Goal: Transaction & Acquisition: Purchase product/service

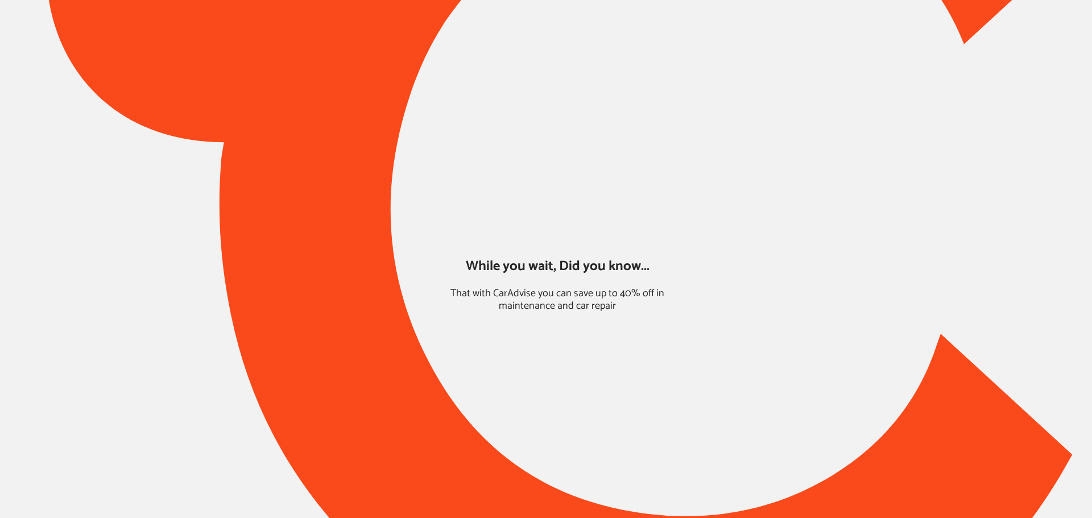
type input "*****"
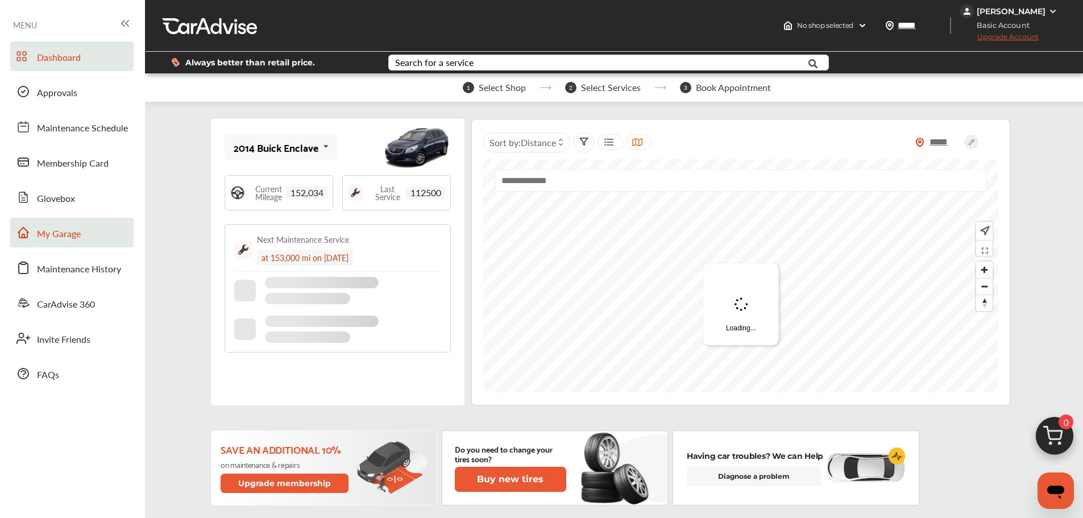
click at [68, 225] on link "My Garage" at bounding box center [71, 233] width 123 height 30
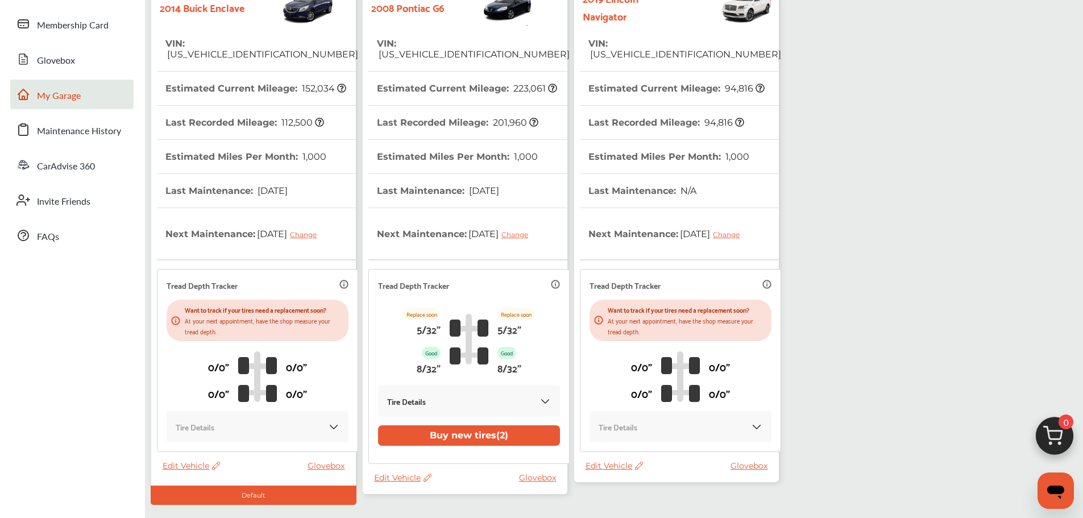
scroll to position [156, 0]
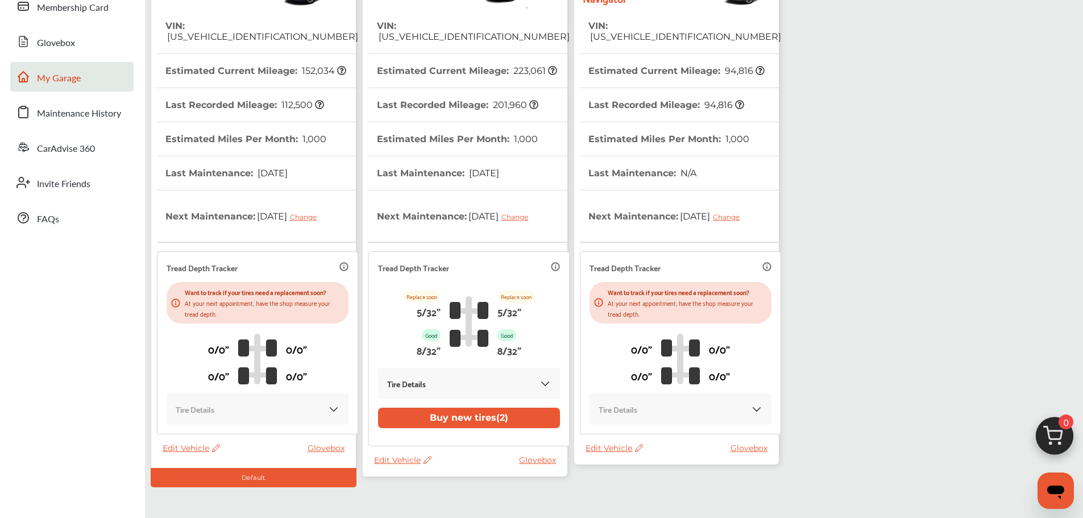
click at [611, 449] on span "Edit Vehicle" at bounding box center [614, 448] width 57 height 10
click at [649, 491] on div "Use this vehicle" at bounding box center [662, 496] width 102 height 18
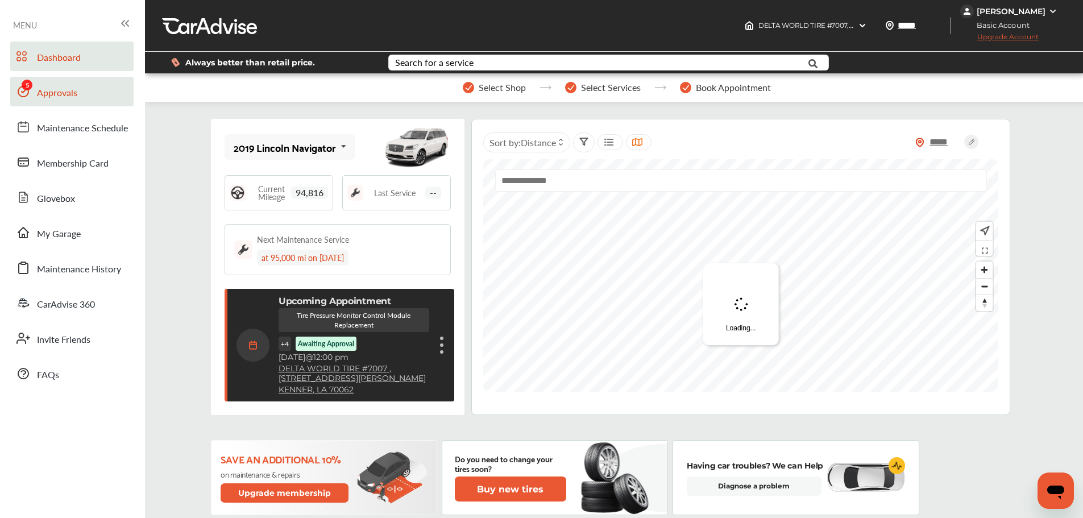
drag, startPoint x: 48, startPoint y: 103, endPoint x: 67, endPoint y: 98, distance: 19.3
click at [48, 103] on link "Approvals" at bounding box center [71, 92] width 123 height 30
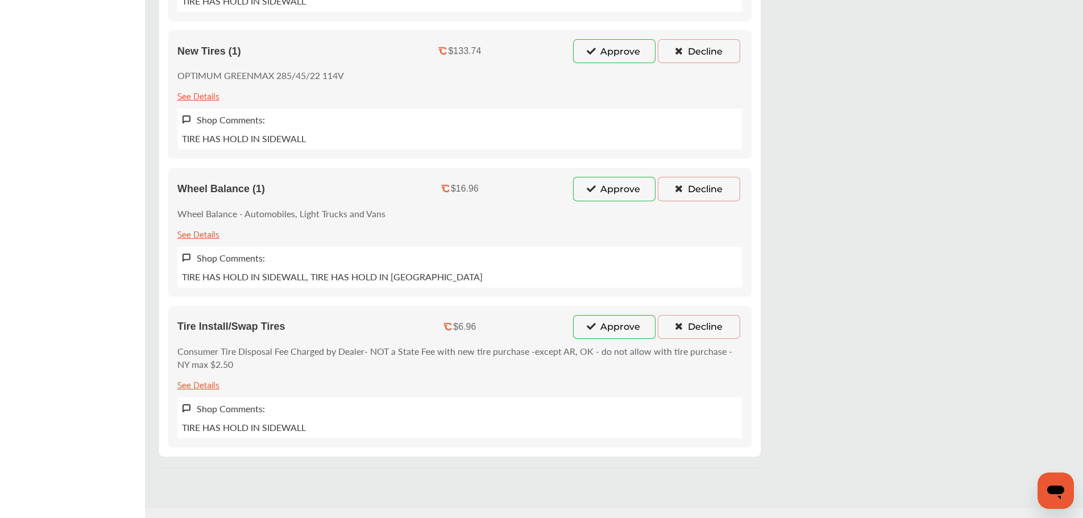
scroll to position [512, 0]
click at [629, 320] on button "Approve" at bounding box center [614, 325] width 82 height 24
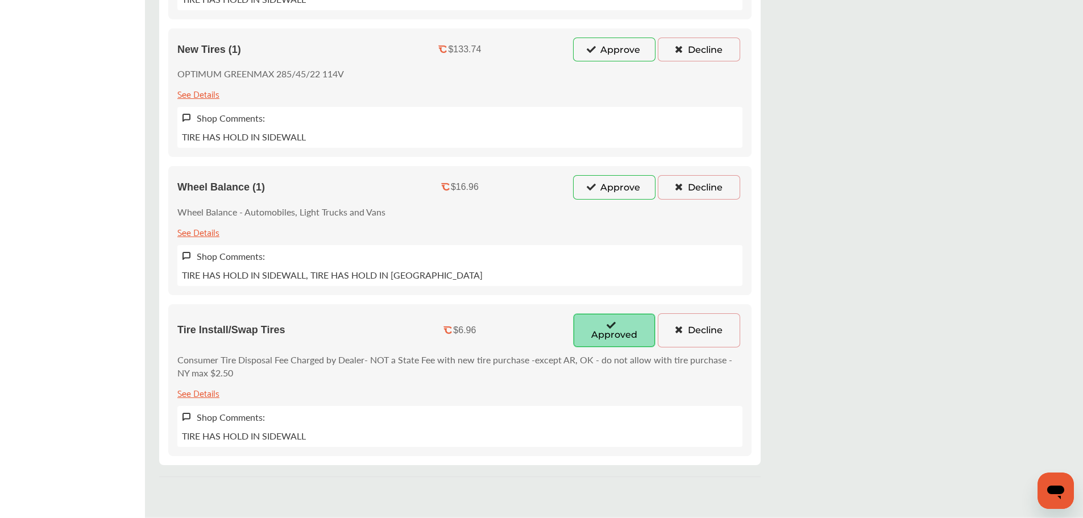
click at [613, 185] on button "Approve" at bounding box center [614, 187] width 82 height 24
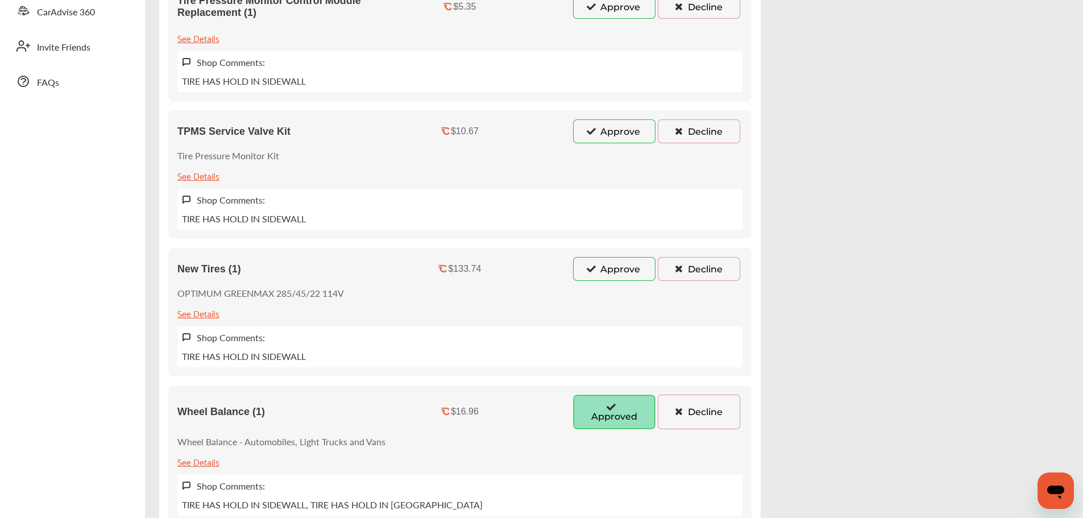
scroll to position [284, 0]
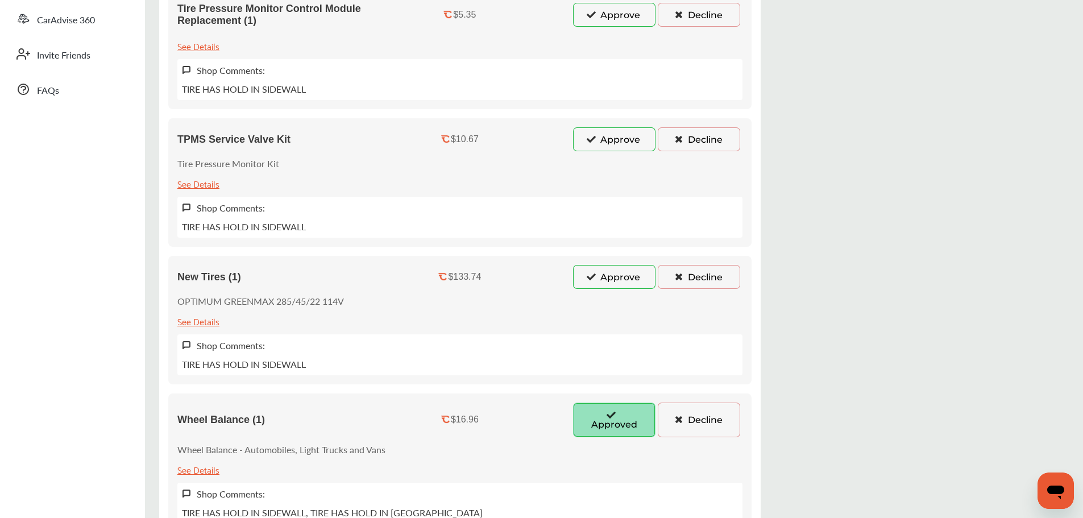
click at [602, 269] on button "Approve" at bounding box center [614, 277] width 82 height 24
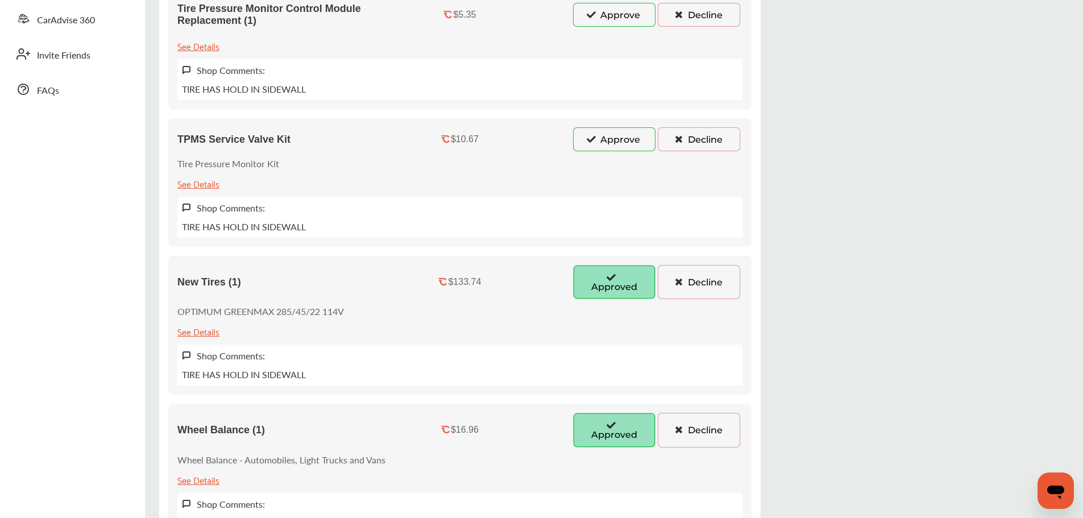
click at [613, 130] on button "Approve" at bounding box center [614, 139] width 82 height 24
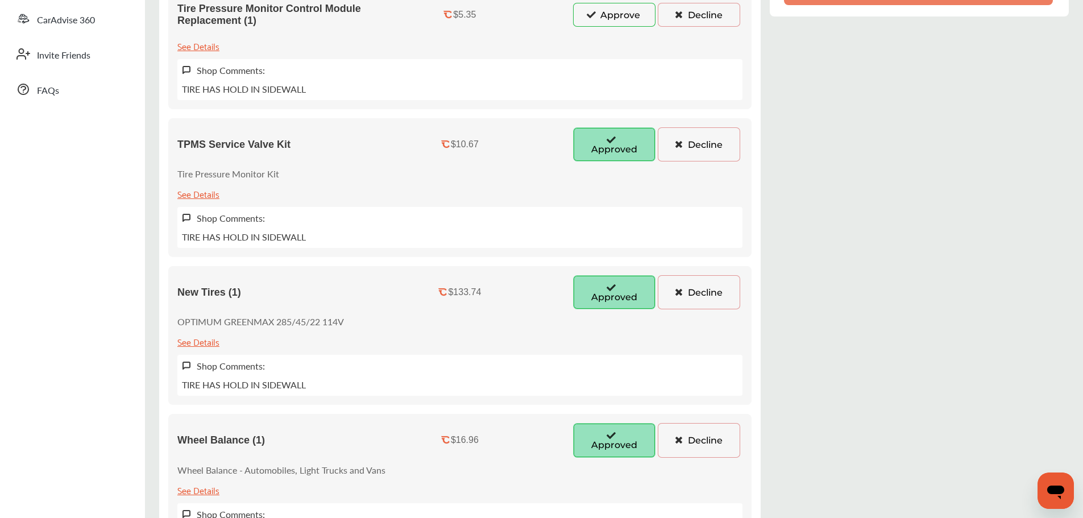
click at [613, 22] on button "Approve" at bounding box center [614, 15] width 82 height 24
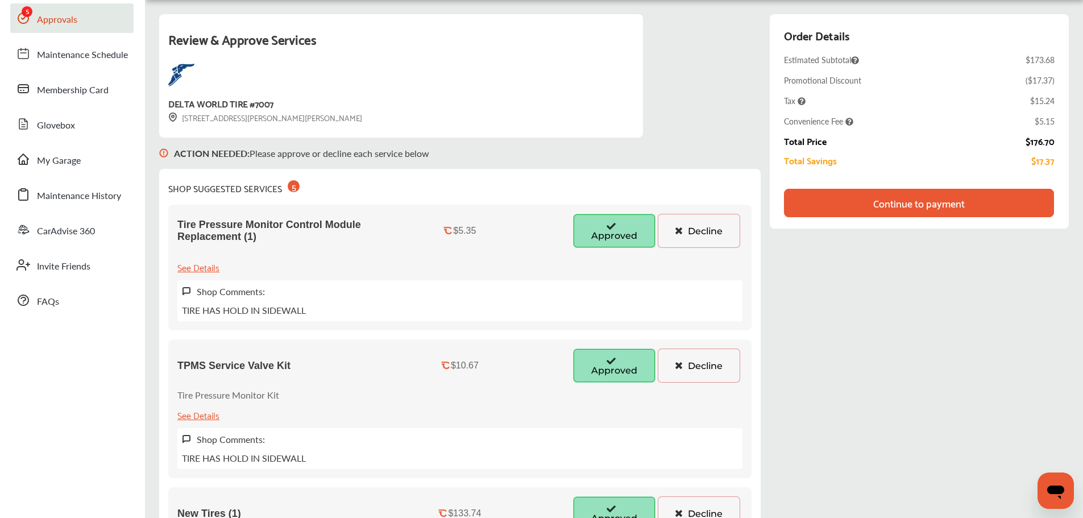
scroll to position [0, 0]
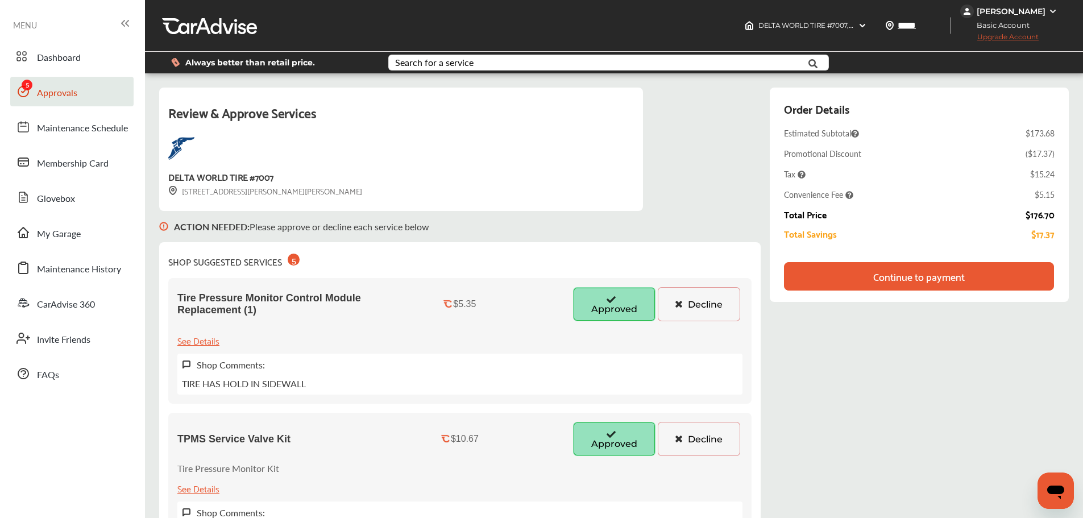
click at [943, 281] on div "Continue to payment" at bounding box center [919, 276] width 92 height 11
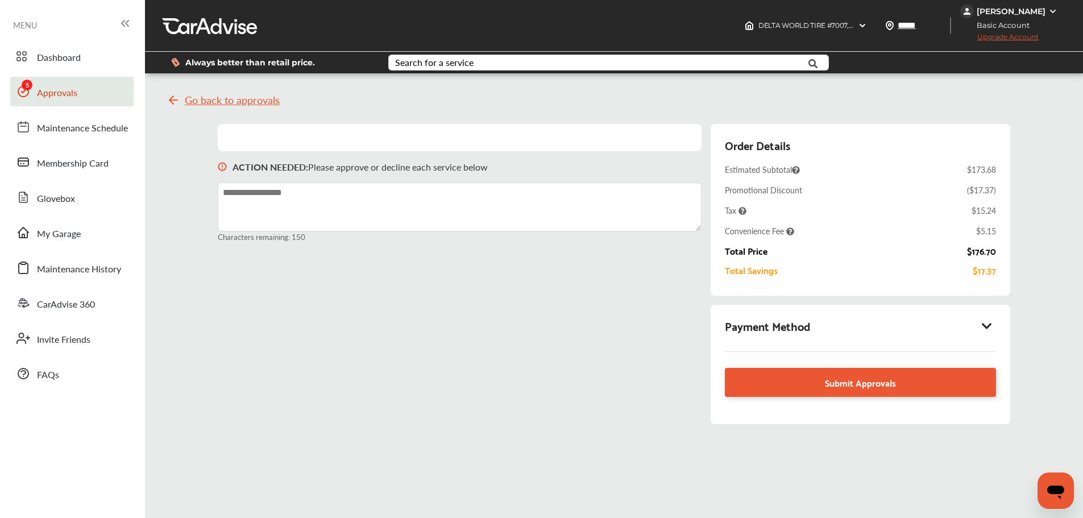
click at [993, 319] on div "Payment Method" at bounding box center [860, 325] width 271 height 19
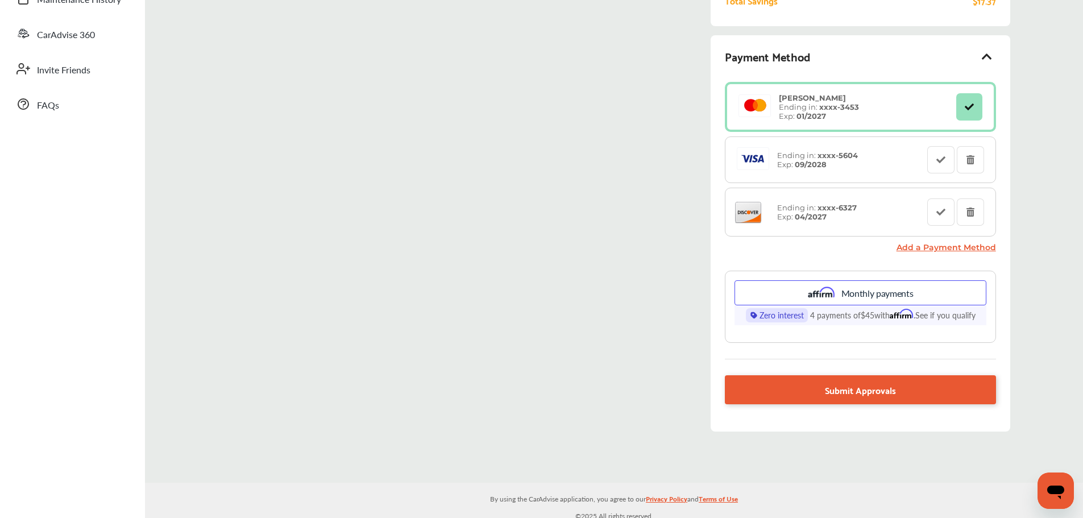
scroll to position [276, 0]
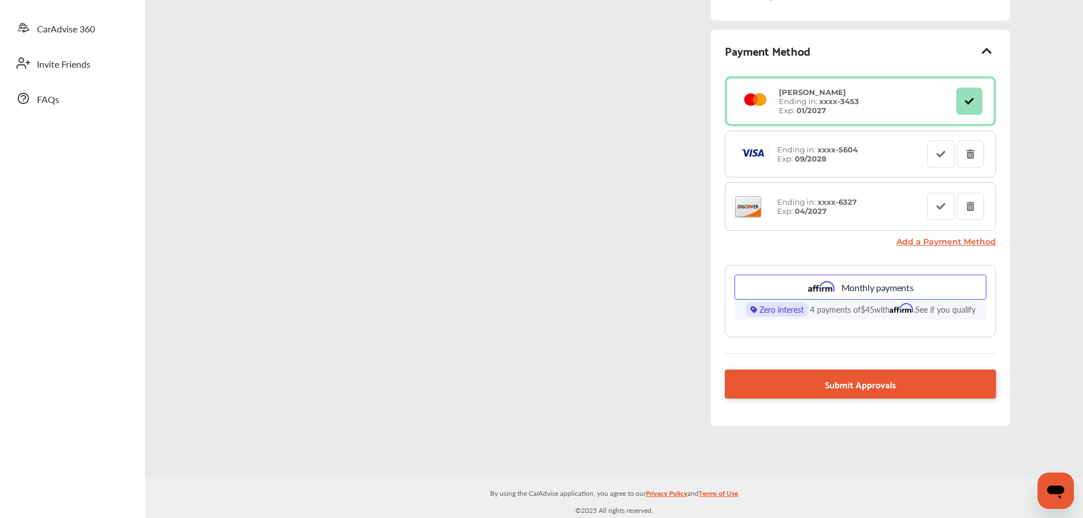
click at [928, 241] on link "Add a Payment Method" at bounding box center [946, 242] width 99 height 10
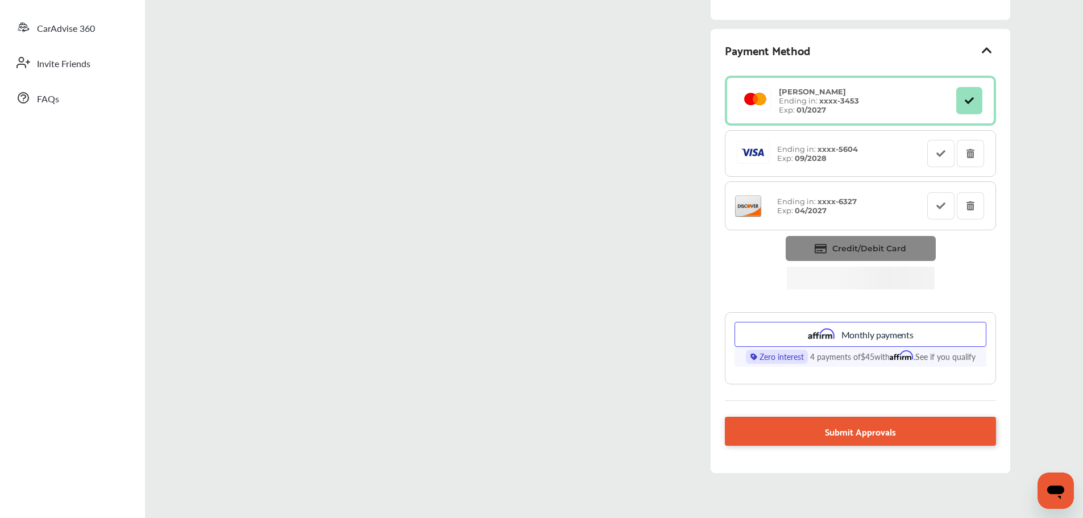
click at [827, 250] on icon at bounding box center [821, 249] width 12 height 10
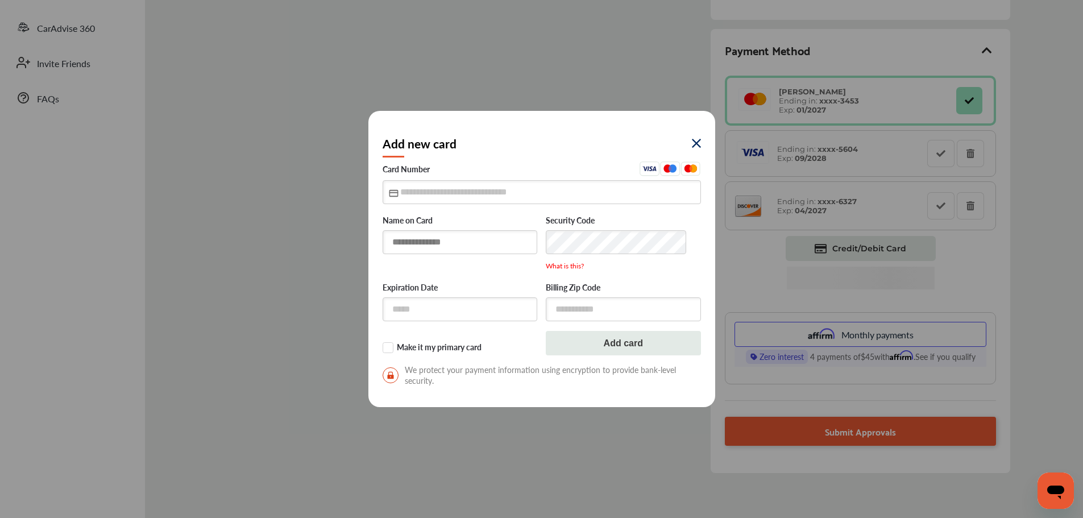
click at [443, 237] on input "text" at bounding box center [460, 241] width 155 height 23
type input "**********"
click at [412, 184] on input "text" at bounding box center [542, 191] width 318 height 23
type input "**********"
click at [462, 304] on input "text" at bounding box center [460, 308] width 155 height 23
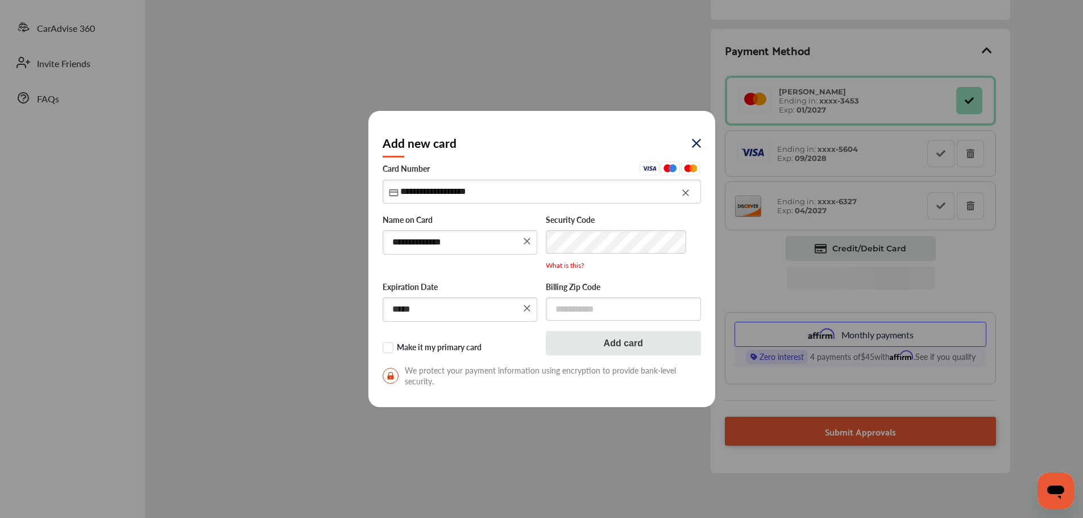
type input "*****"
click at [620, 301] on input "text" at bounding box center [623, 308] width 155 height 23
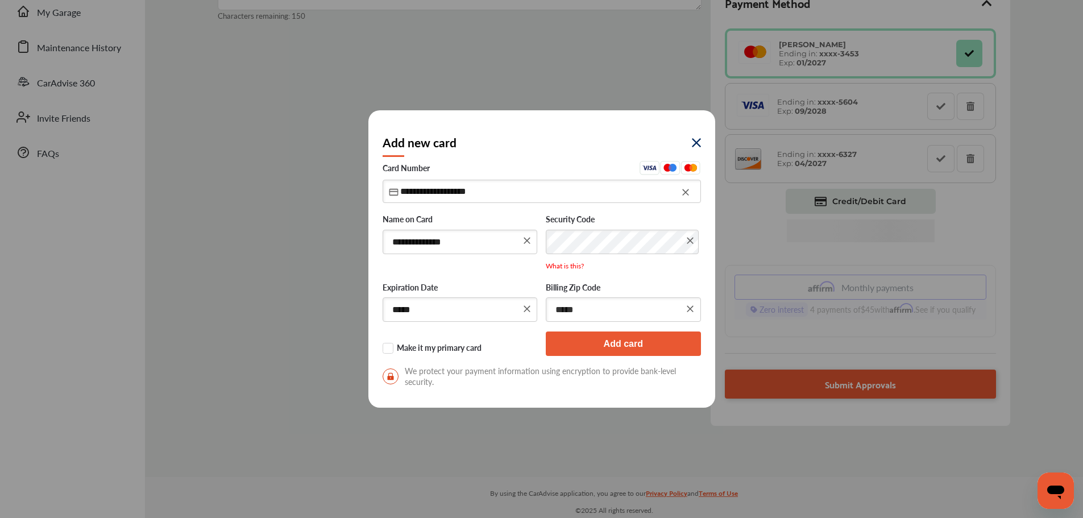
scroll to position [219, 0]
type input "*****"
click at [389, 347] on label "Make it my primary card" at bounding box center [460, 348] width 155 height 11
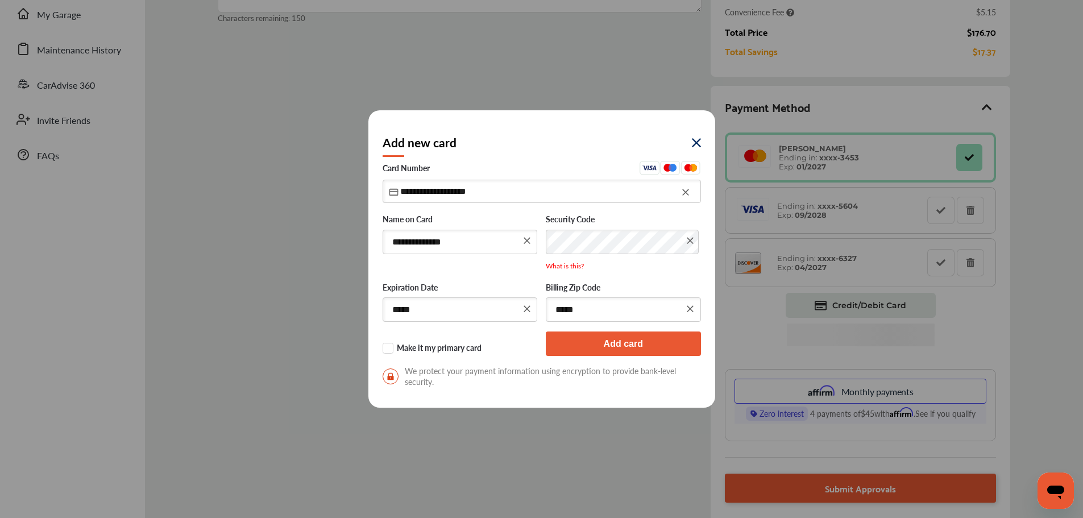
click at [643, 341] on button "Add card" at bounding box center [623, 343] width 155 height 24
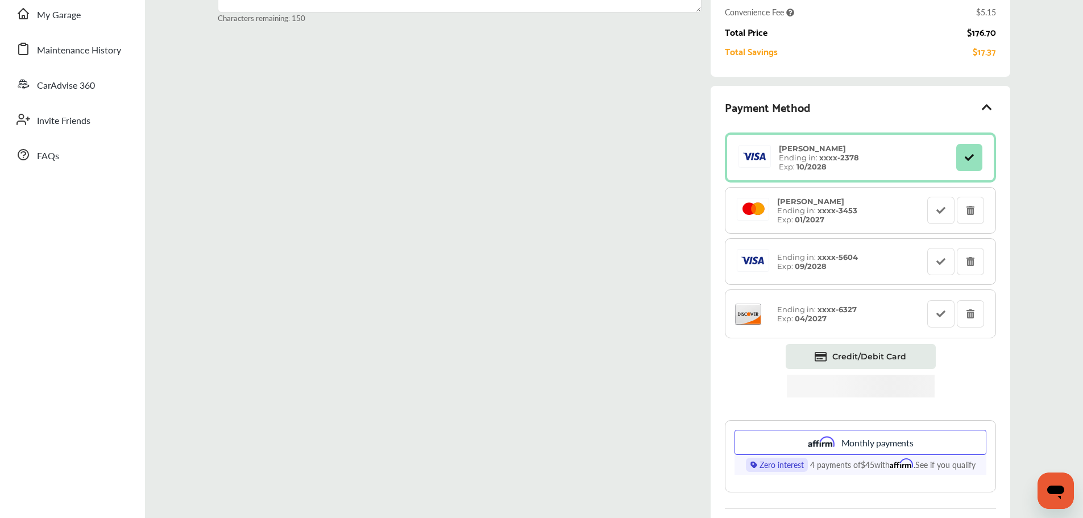
click at [627, 194] on div "ACTION NEEDED : Please approve or decline each service below Characters remaini…" at bounding box center [614, 248] width 792 height 687
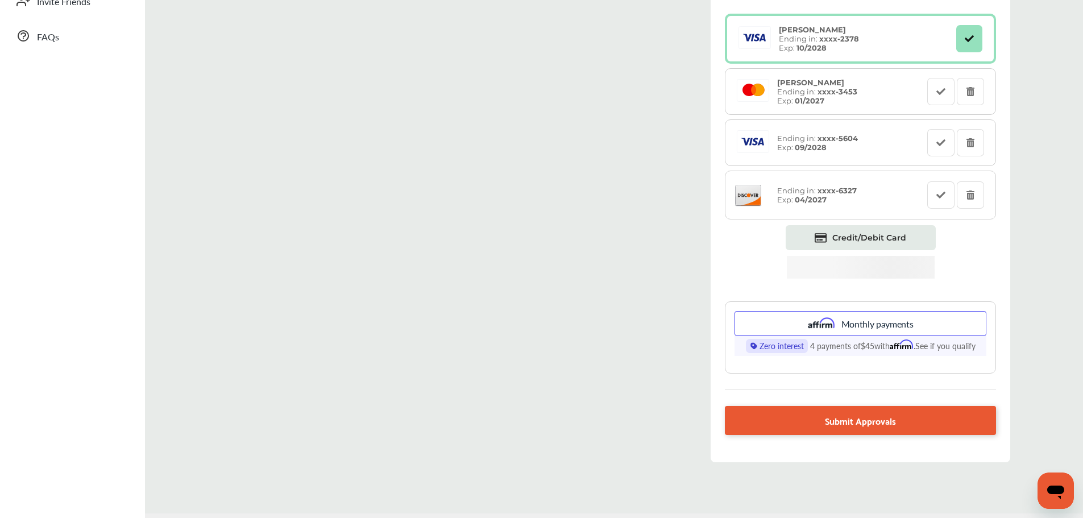
scroll to position [341, 0]
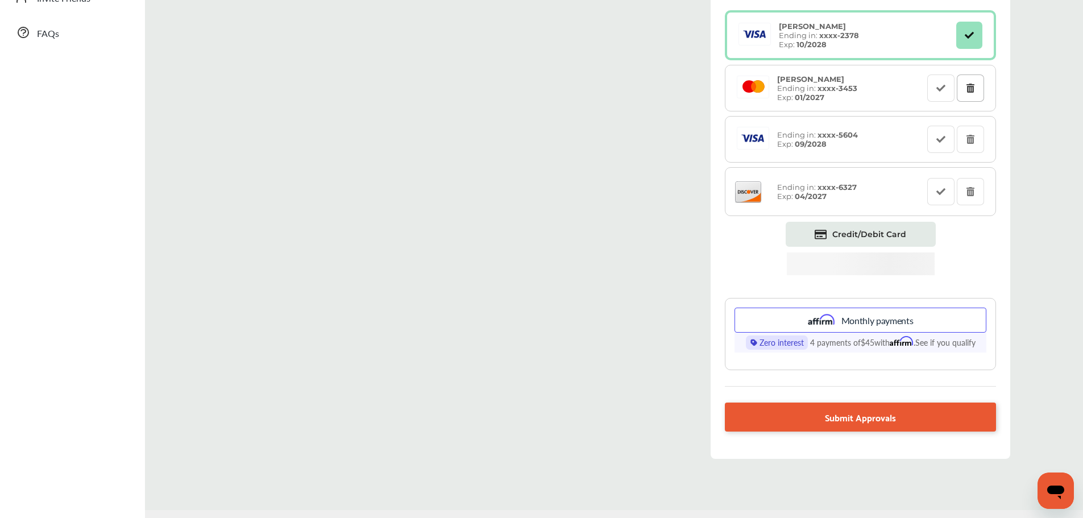
click at [968, 84] on icon at bounding box center [970, 88] width 11 height 8
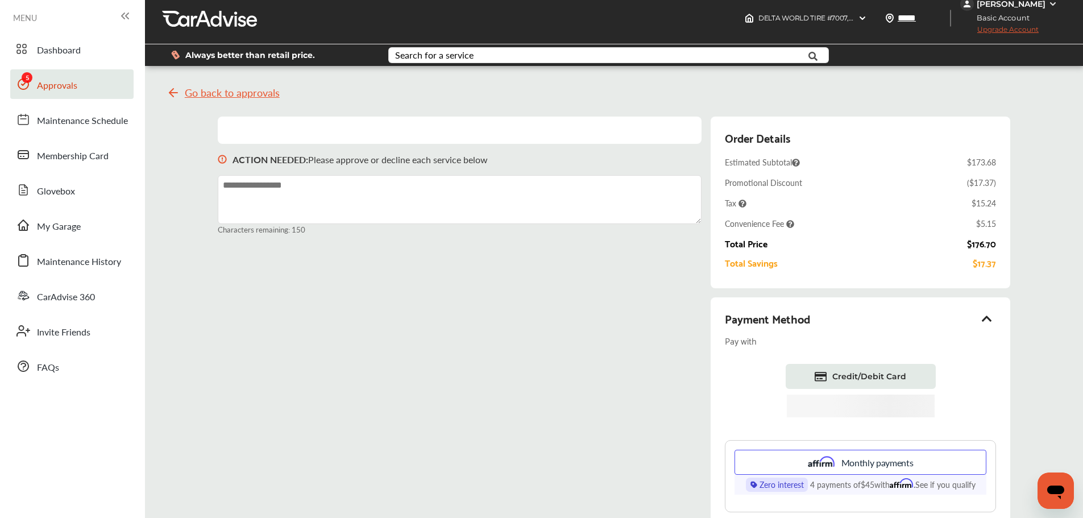
scroll to position [0, 0]
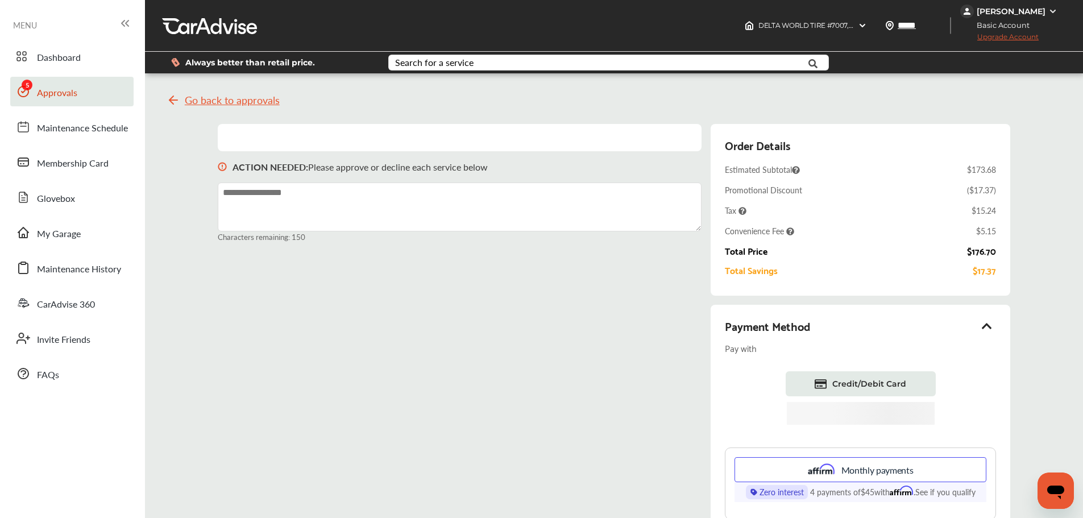
click at [988, 329] on icon at bounding box center [987, 325] width 14 height 11
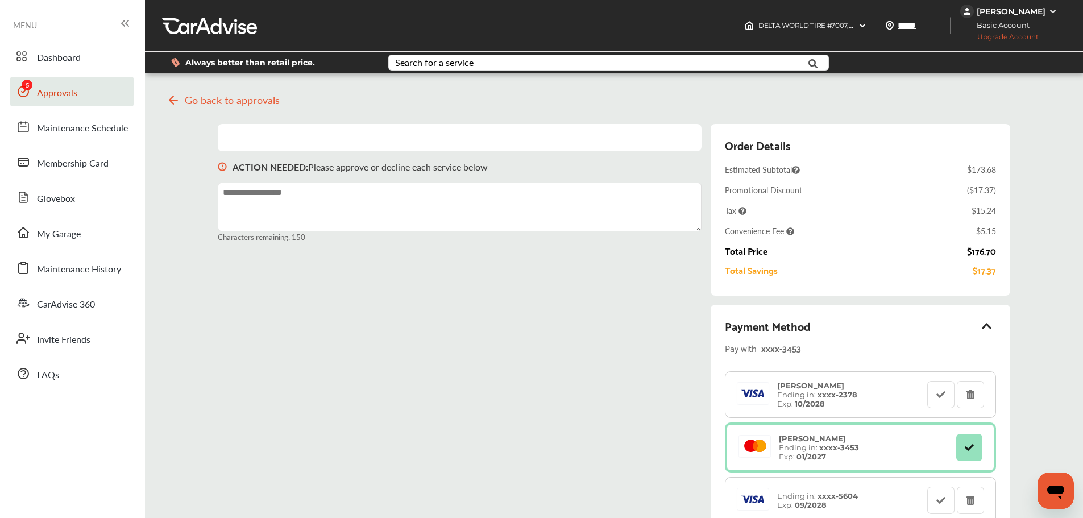
click at [1041, 8] on div "[PERSON_NAME]" at bounding box center [1011, 11] width 69 height 10
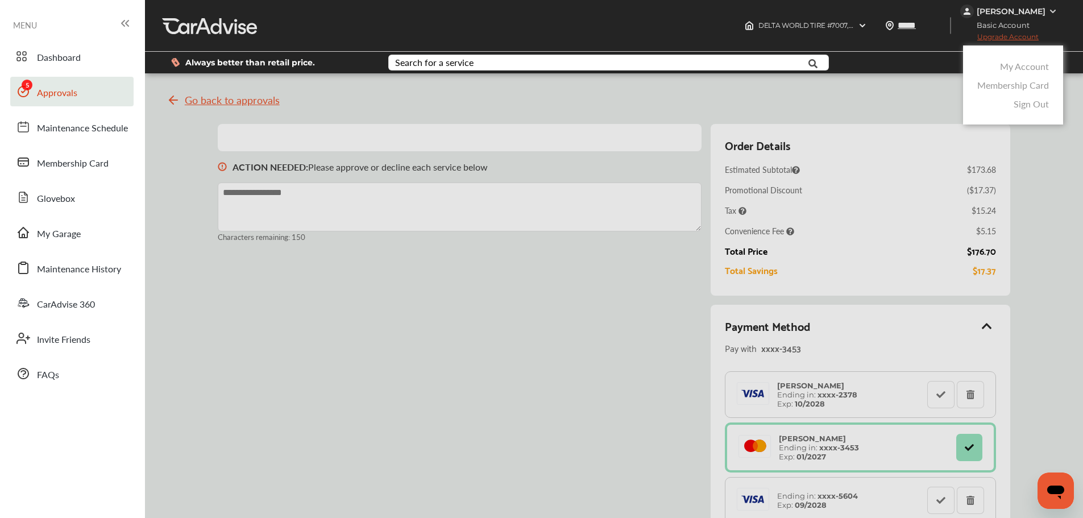
click at [1035, 67] on link "My Account" at bounding box center [1024, 66] width 49 height 13
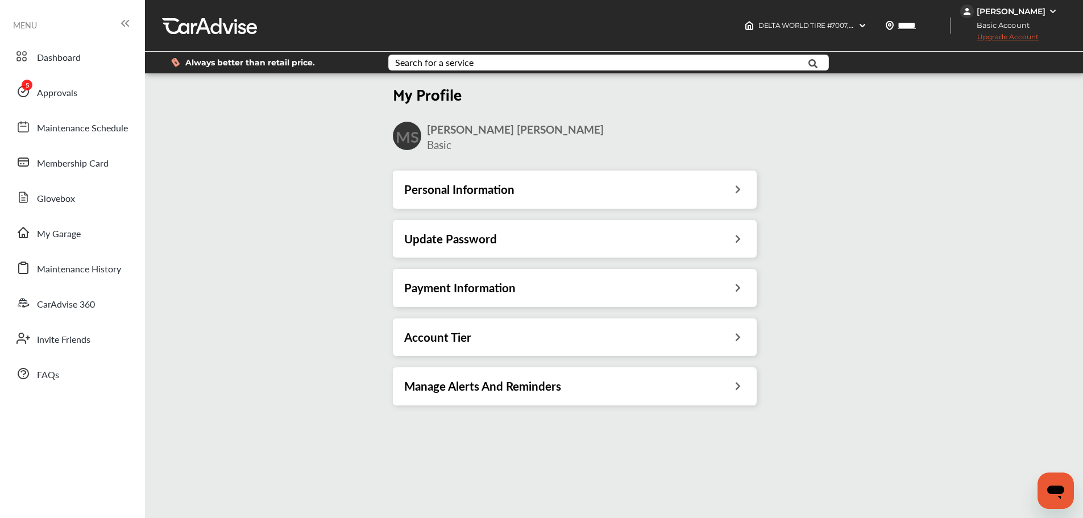
click at [703, 280] on div "Payment Information" at bounding box center [574, 287] width 341 height 15
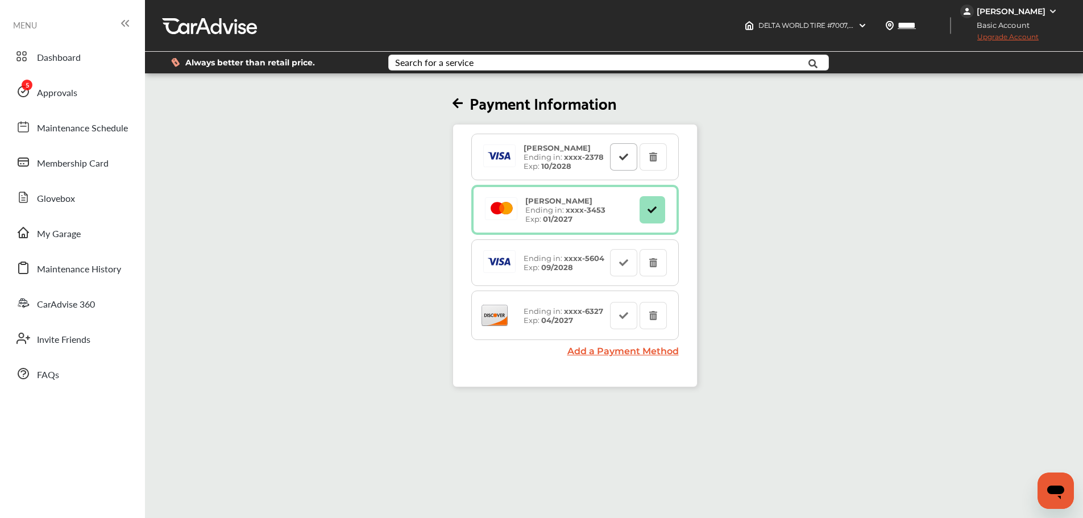
click at [632, 164] on button at bounding box center [623, 156] width 27 height 27
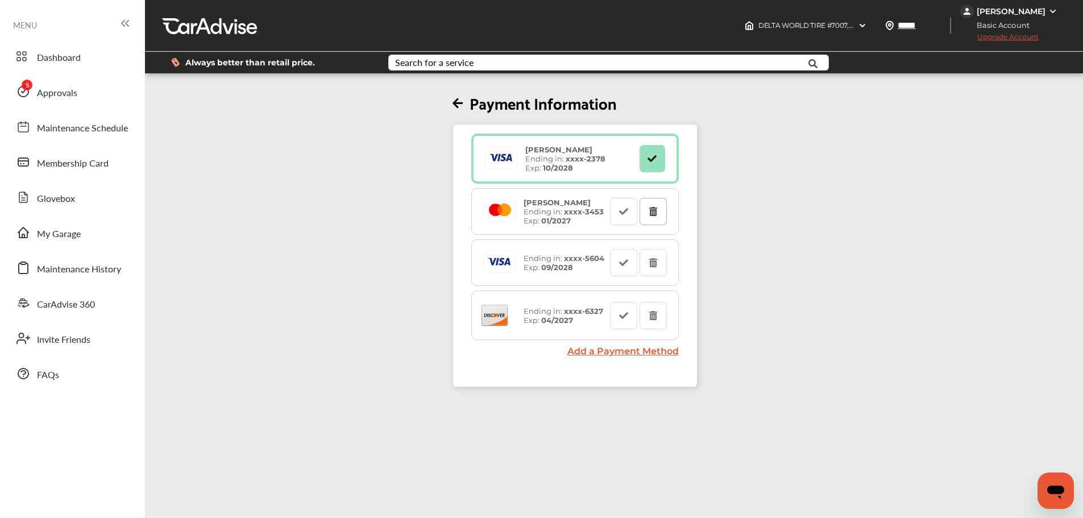
click at [662, 209] on button at bounding box center [653, 211] width 27 height 27
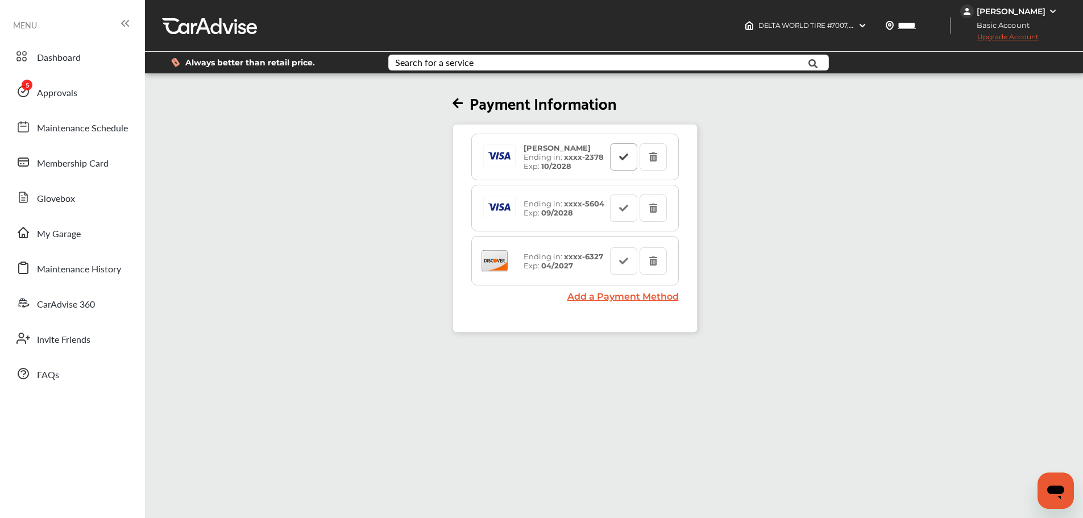
click at [624, 160] on icon at bounding box center [623, 156] width 11 height 8
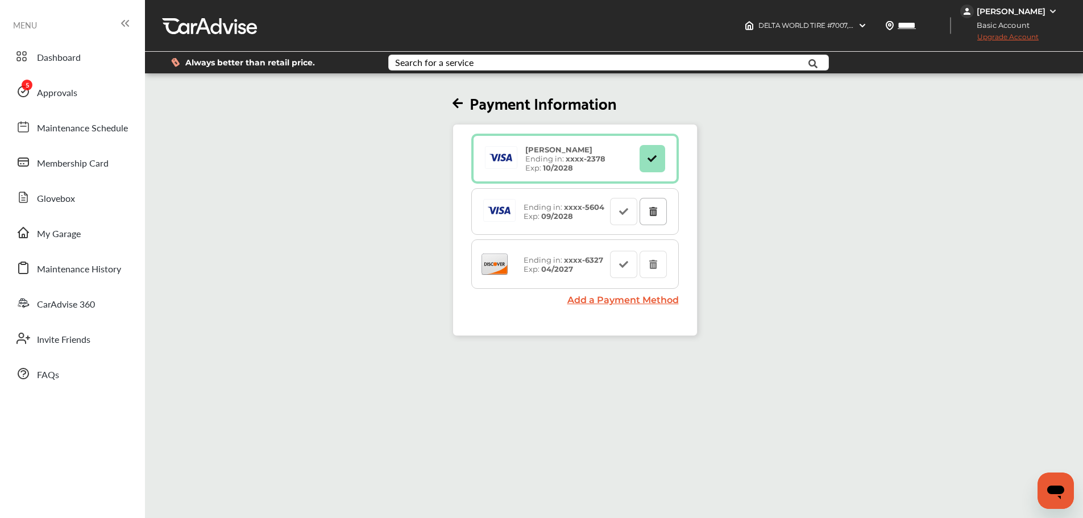
click at [653, 212] on icon at bounding box center [653, 211] width 11 height 8
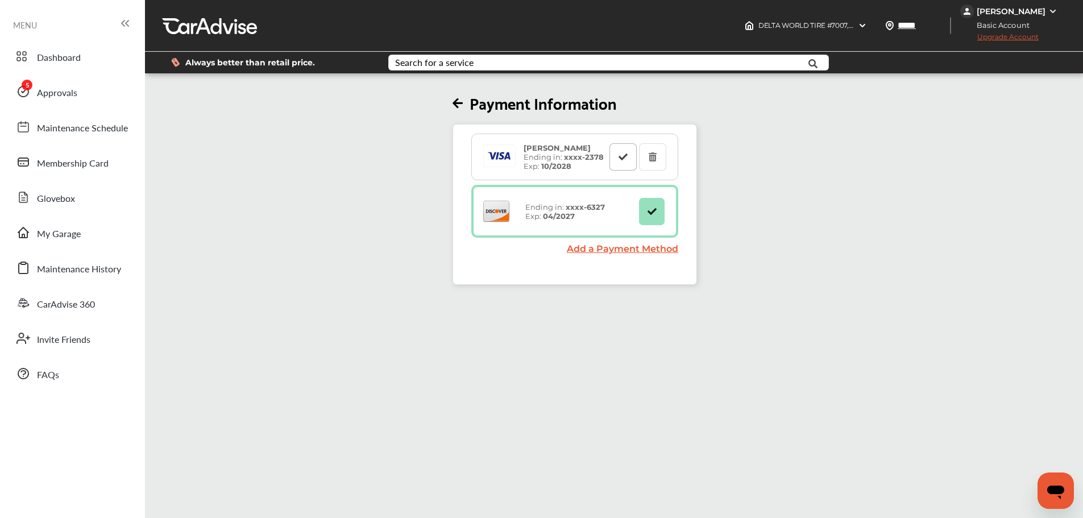
click at [623, 166] on button at bounding box center [622, 156] width 27 height 27
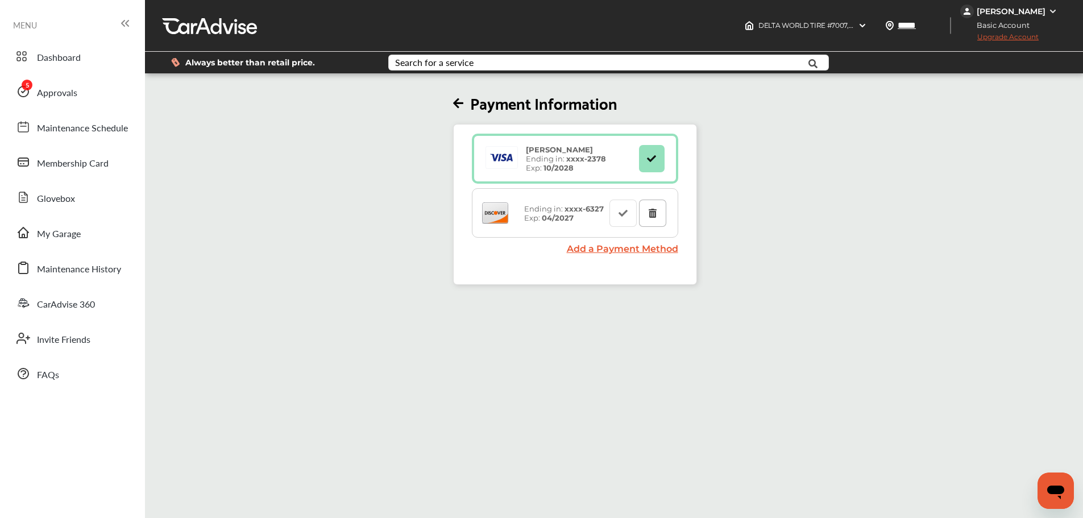
click at [652, 209] on icon at bounding box center [652, 213] width 11 height 8
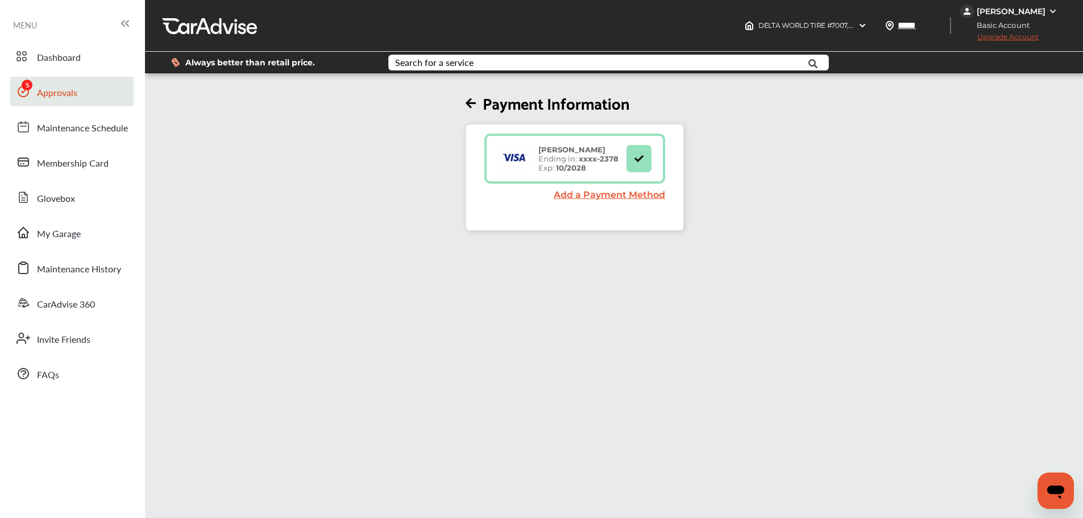
click at [85, 101] on link "Approvals" at bounding box center [71, 92] width 123 height 30
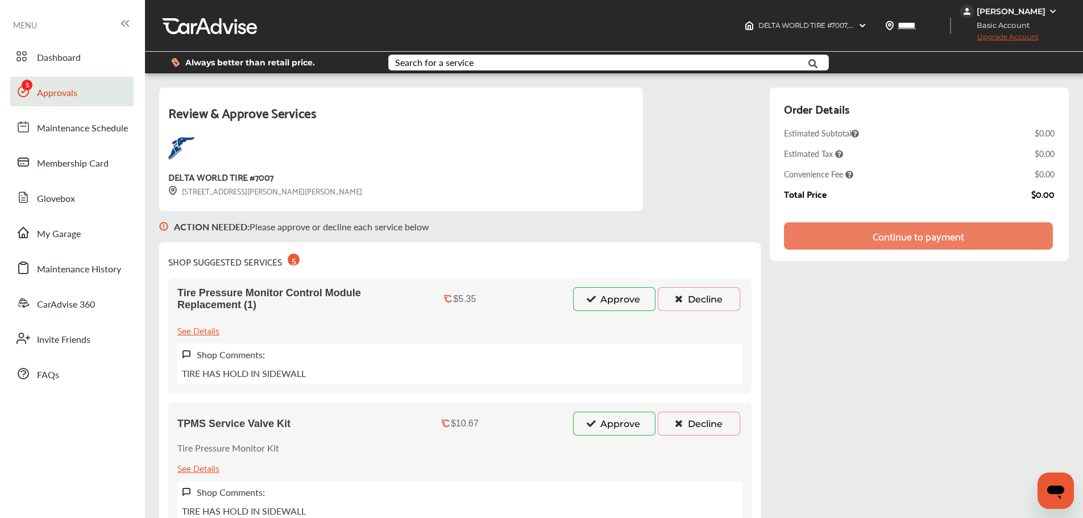
click at [602, 298] on button "Approve" at bounding box center [614, 299] width 82 height 24
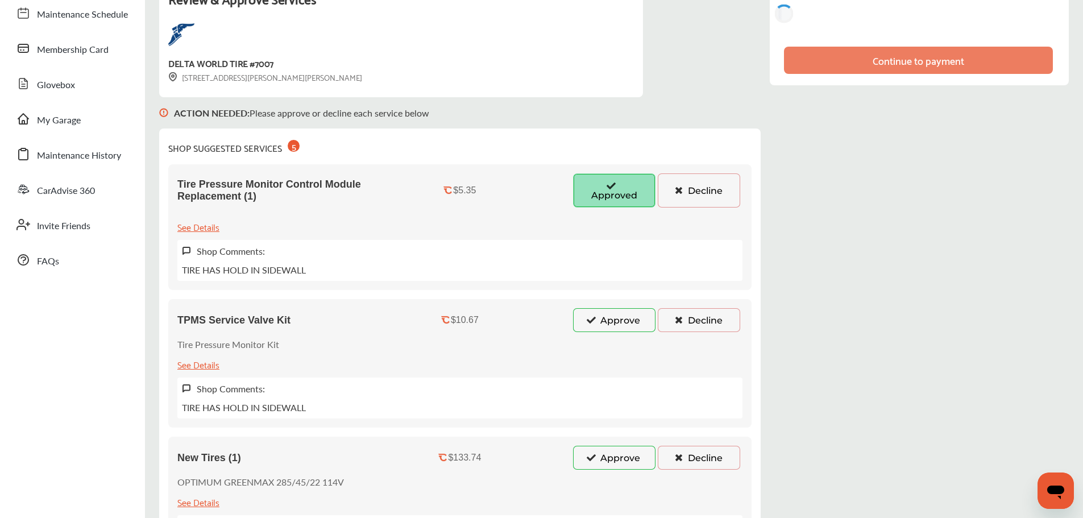
click at [621, 313] on button "Approve" at bounding box center [614, 320] width 82 height 24
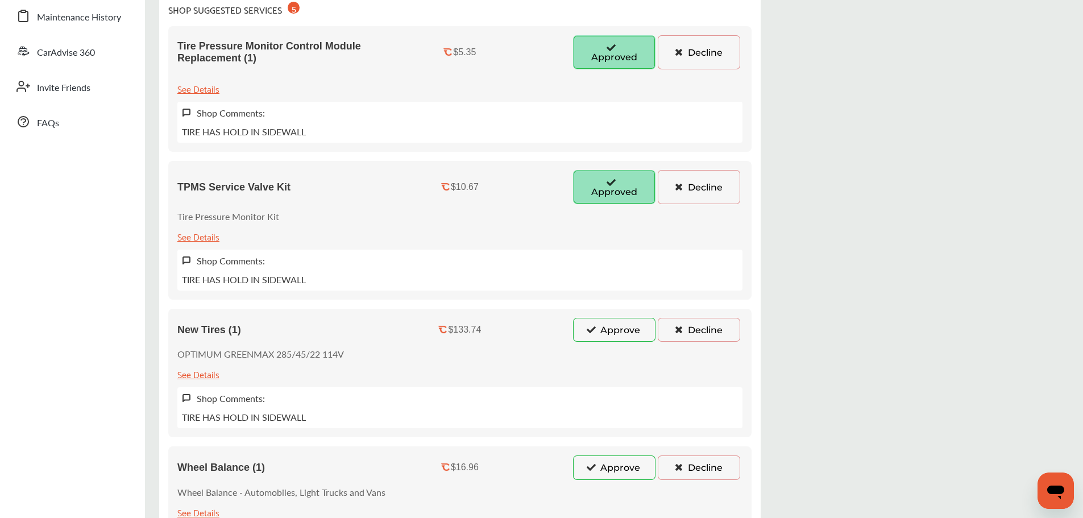
scroll to position [455, 0]
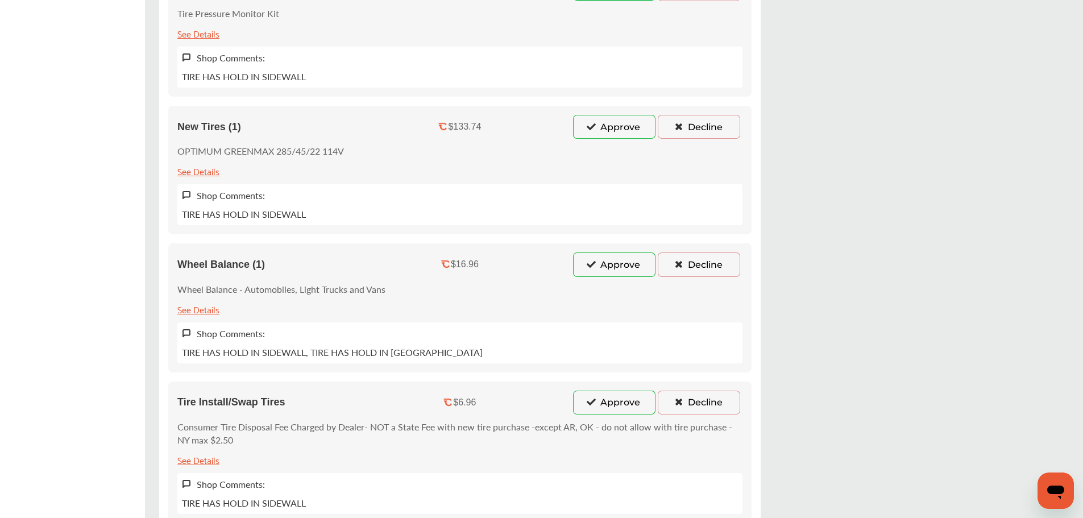
click at [609, 250] on div "Wheel Balance (1) $16.96 Approve Decline Wheel Balance - Automobiles, Light Tru…" at bounding box center [459, 307] width 583 height 128
click at [608, 133] on button "Approve" at bounding box center [614, 127] width 82 height 24
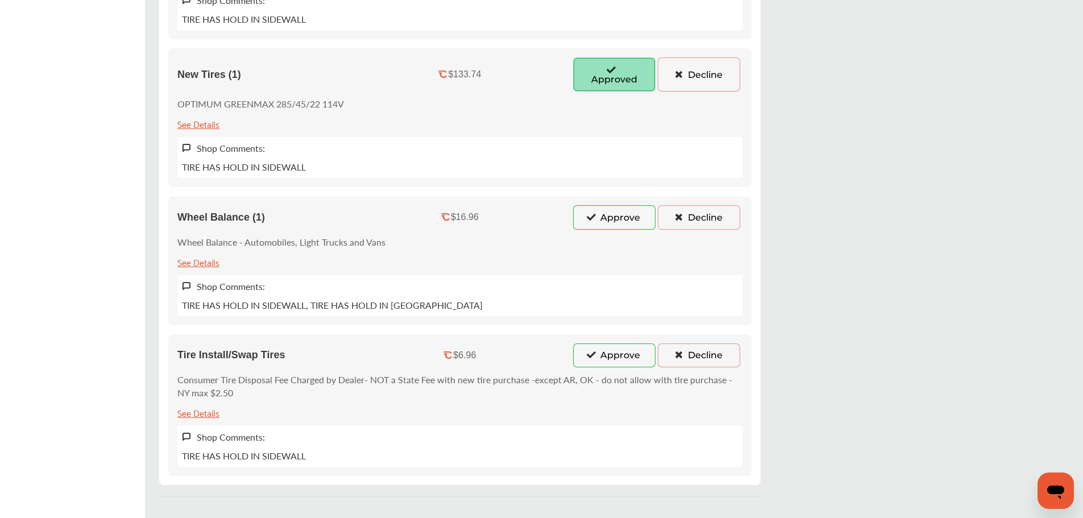
scroll to position [572, 0]
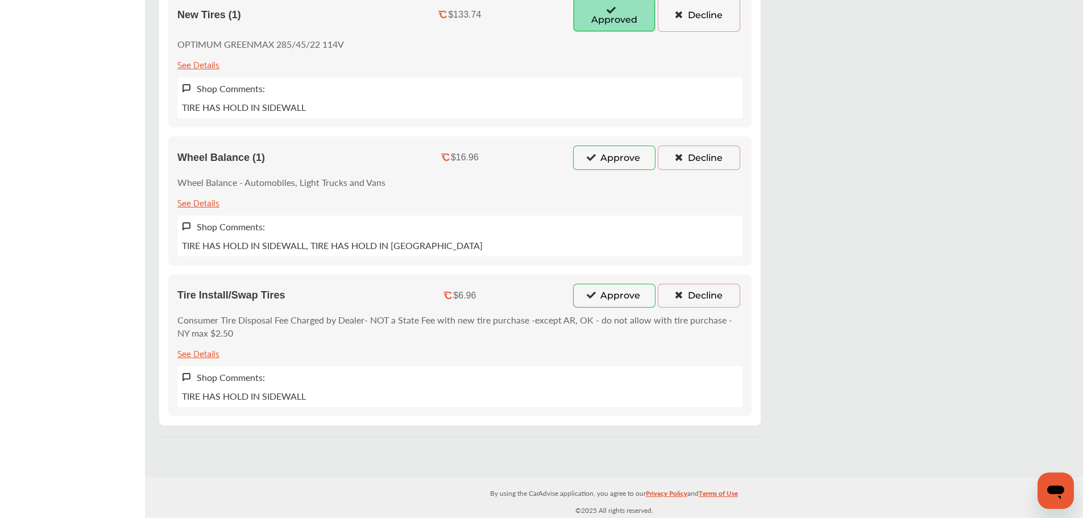
click at [607, 152] on button "Approve" at bounding box center [614, 158] width 82 height 24
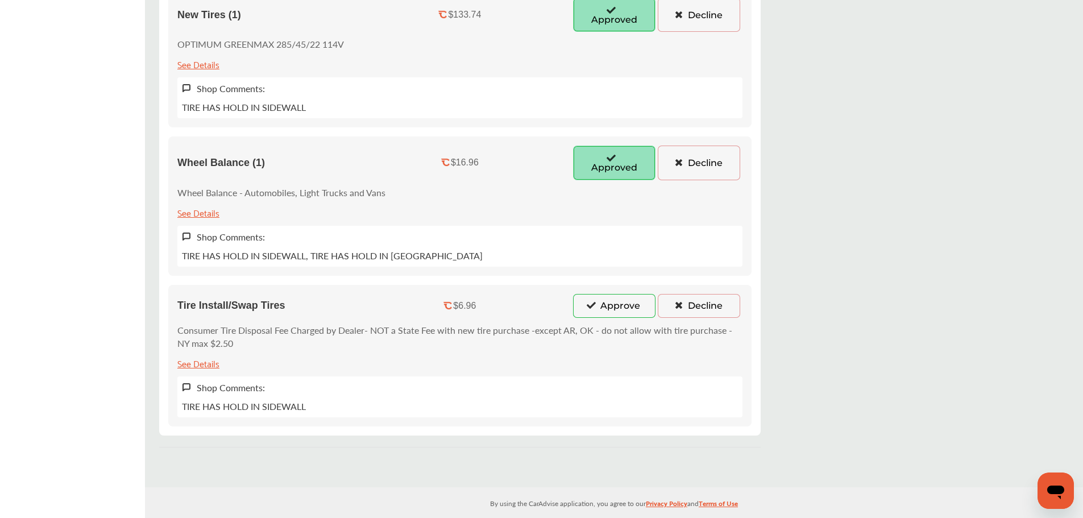
click at [595, 308] on icon at bounding box center [591, 305] width 11 height 8
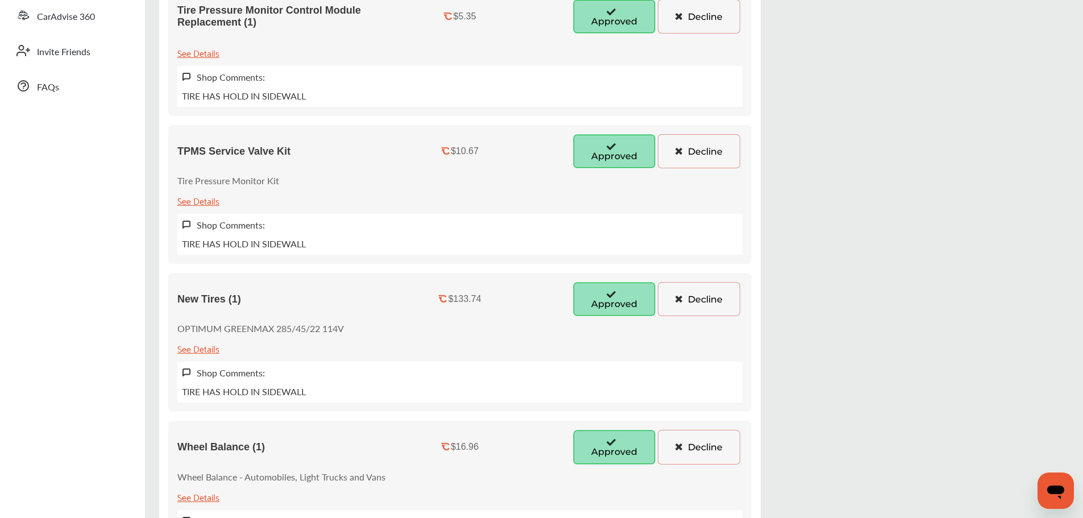
scroll to position [0, 0]
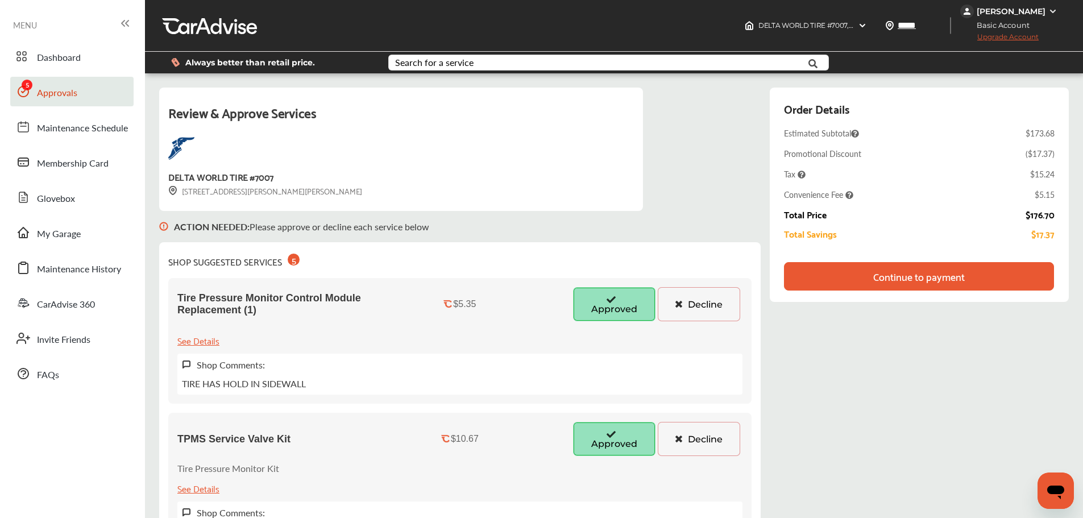
click at [895, 271] on div "Continue to payment" at bounding box center [919, 276] width 92 height 11
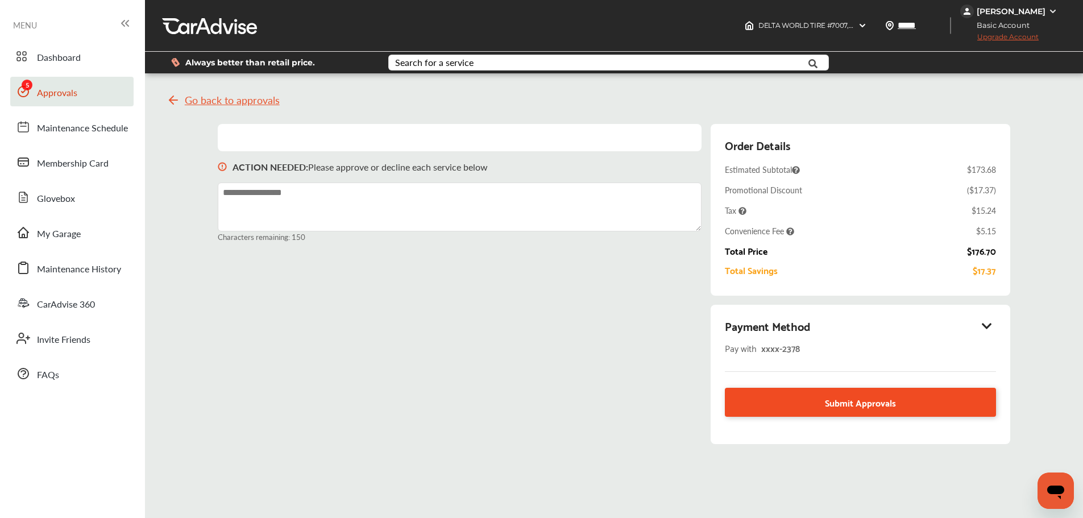
click at [915, 412] on link "Submit Approvals" at bounding box center [860, 402] width 271 height 29
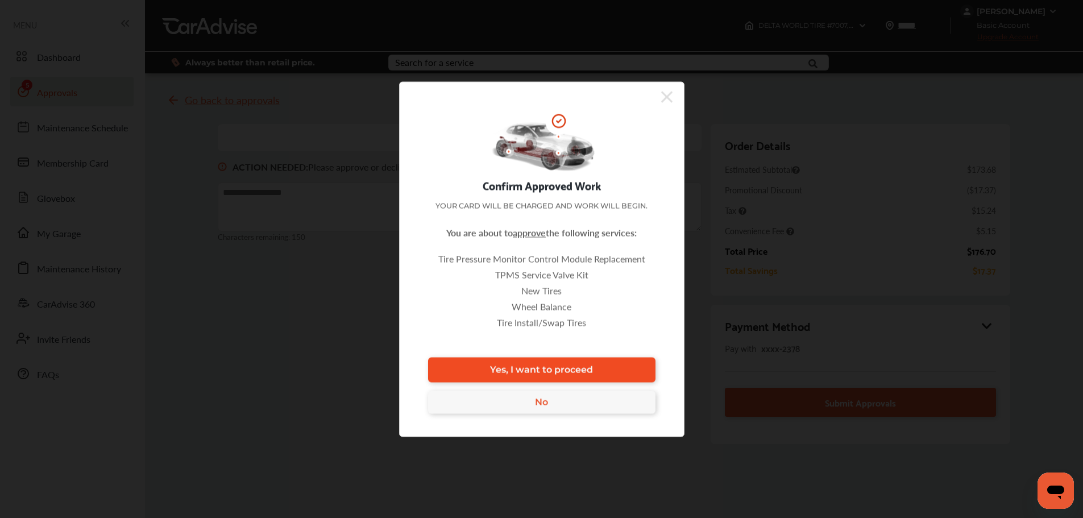
click at [644, 364] on link "Yes, I want to proceed" at bounding box center [541, 369] width 227 height 25
